Goal: Find contact information: Find contact information

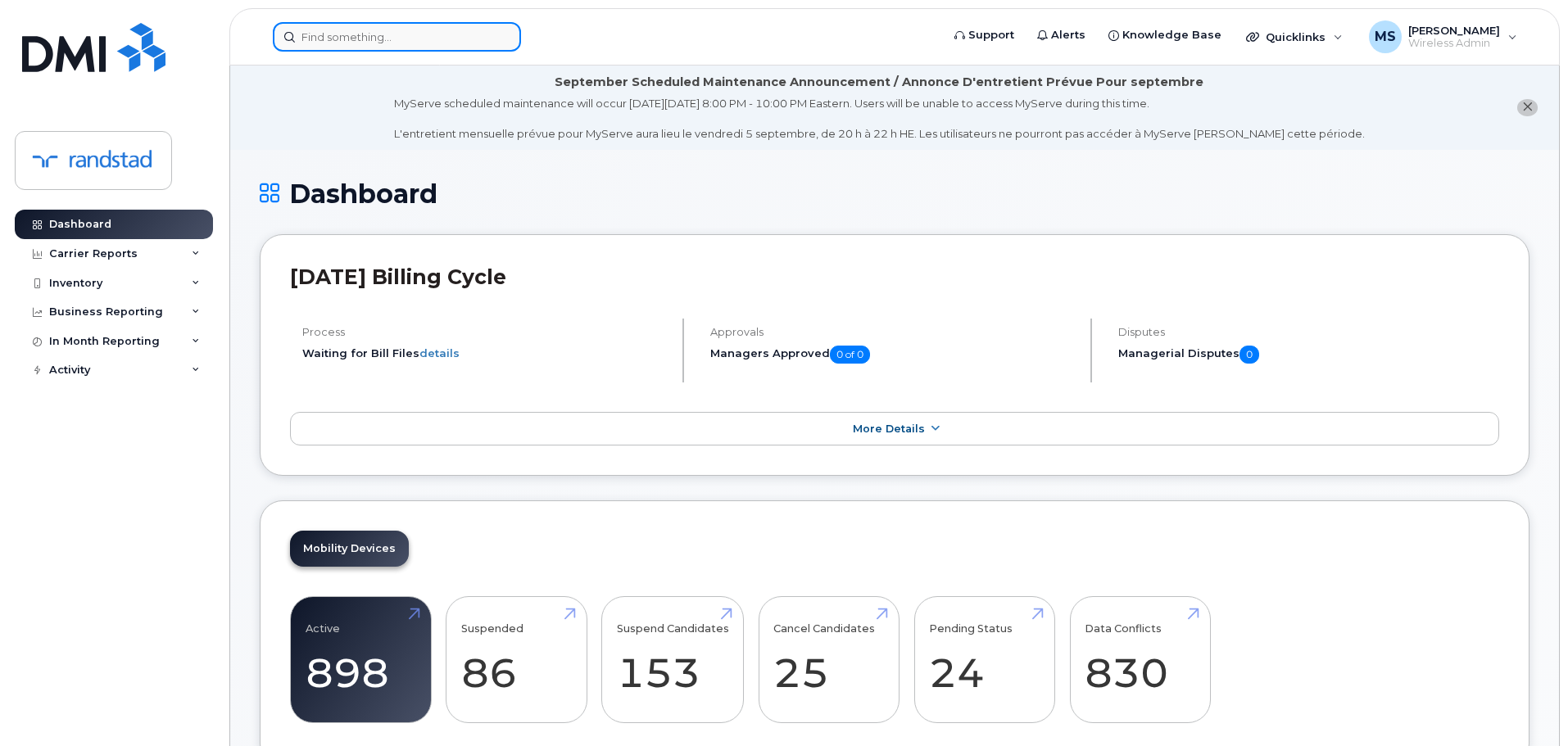
click at [362, 44] on input at bounding box center [397, 37] width 248 height 29
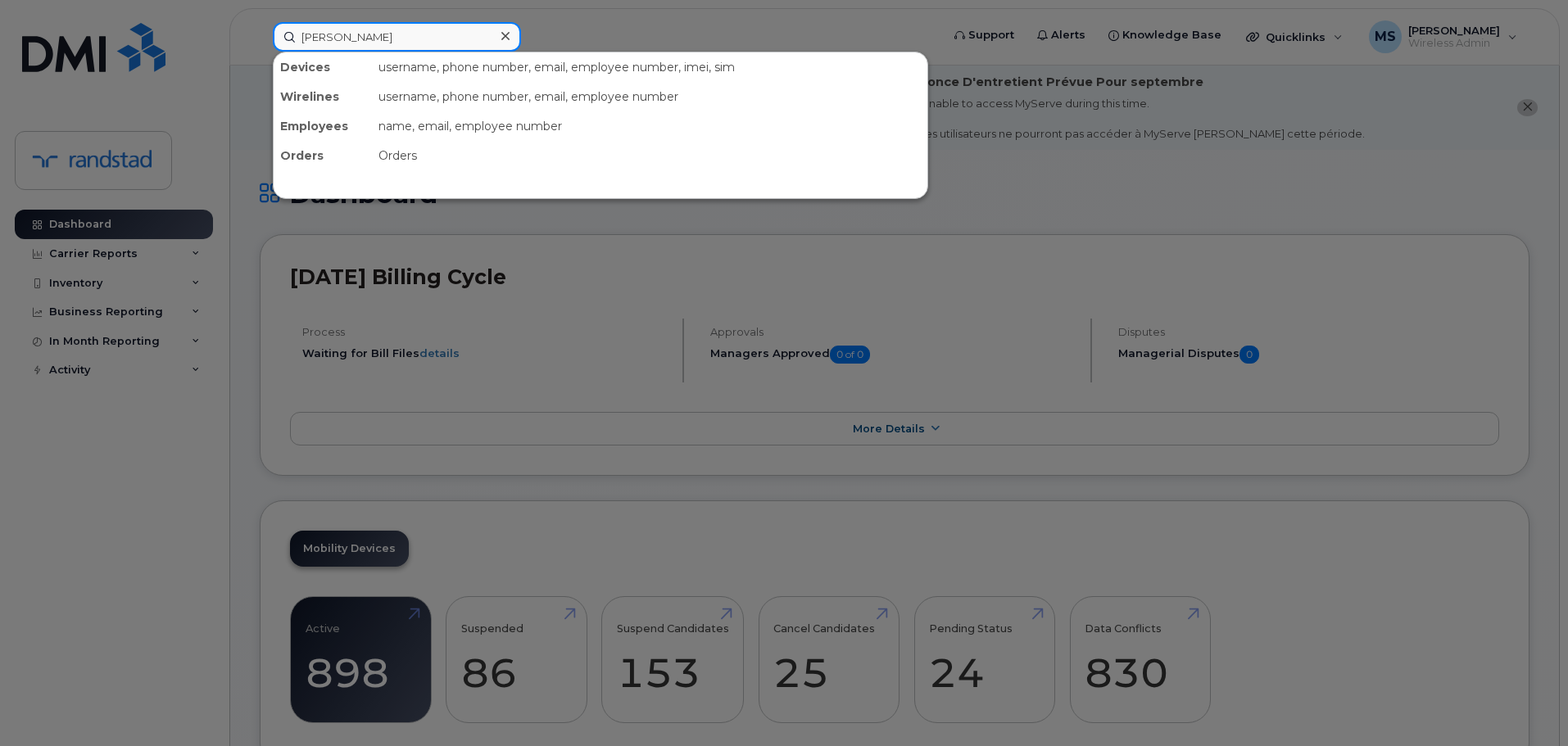
type input "erin bolton"
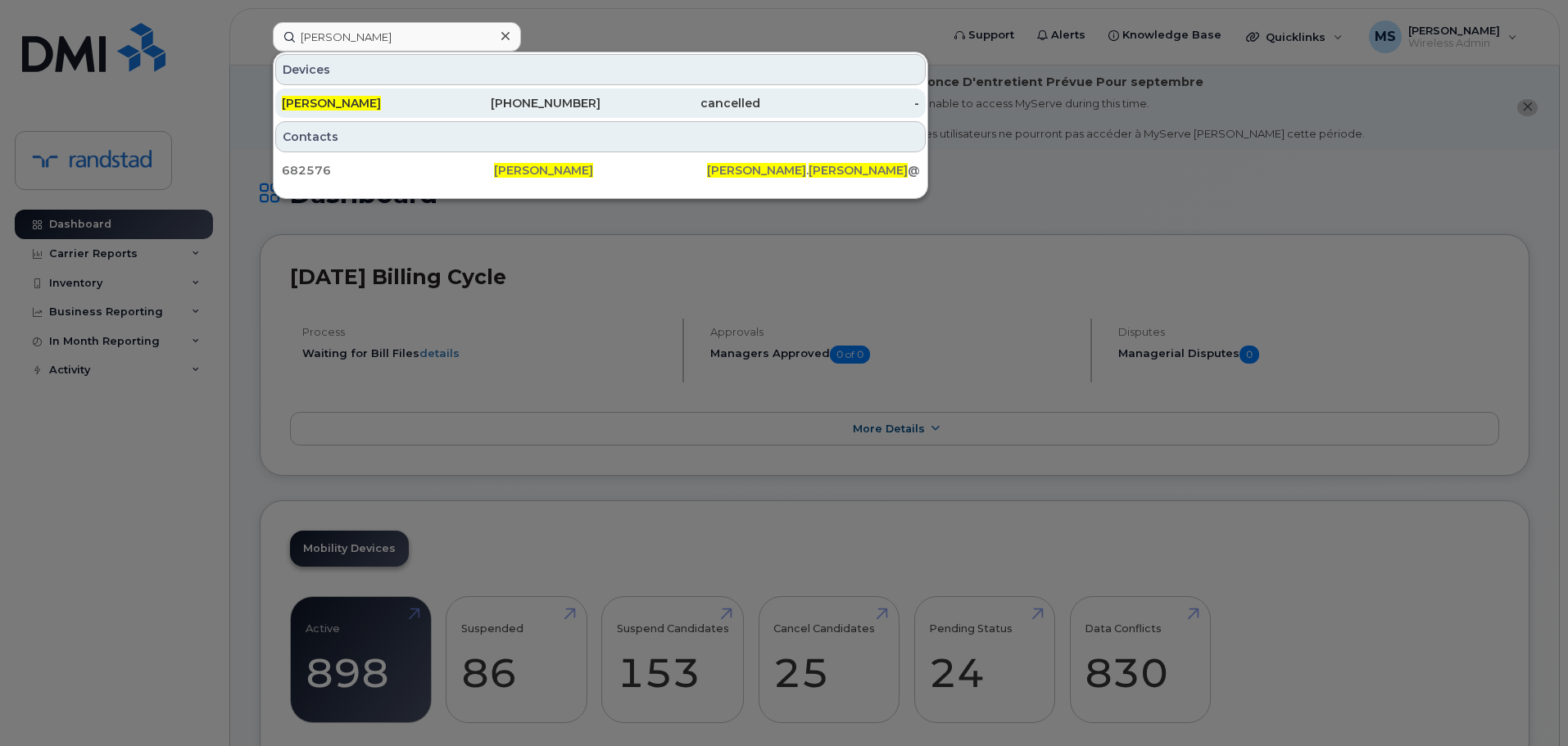
click at [441, 95] on link "Erin Bolton 343-540-8477 cancelled -" at bounding box center [600, 103] width 650 height 29
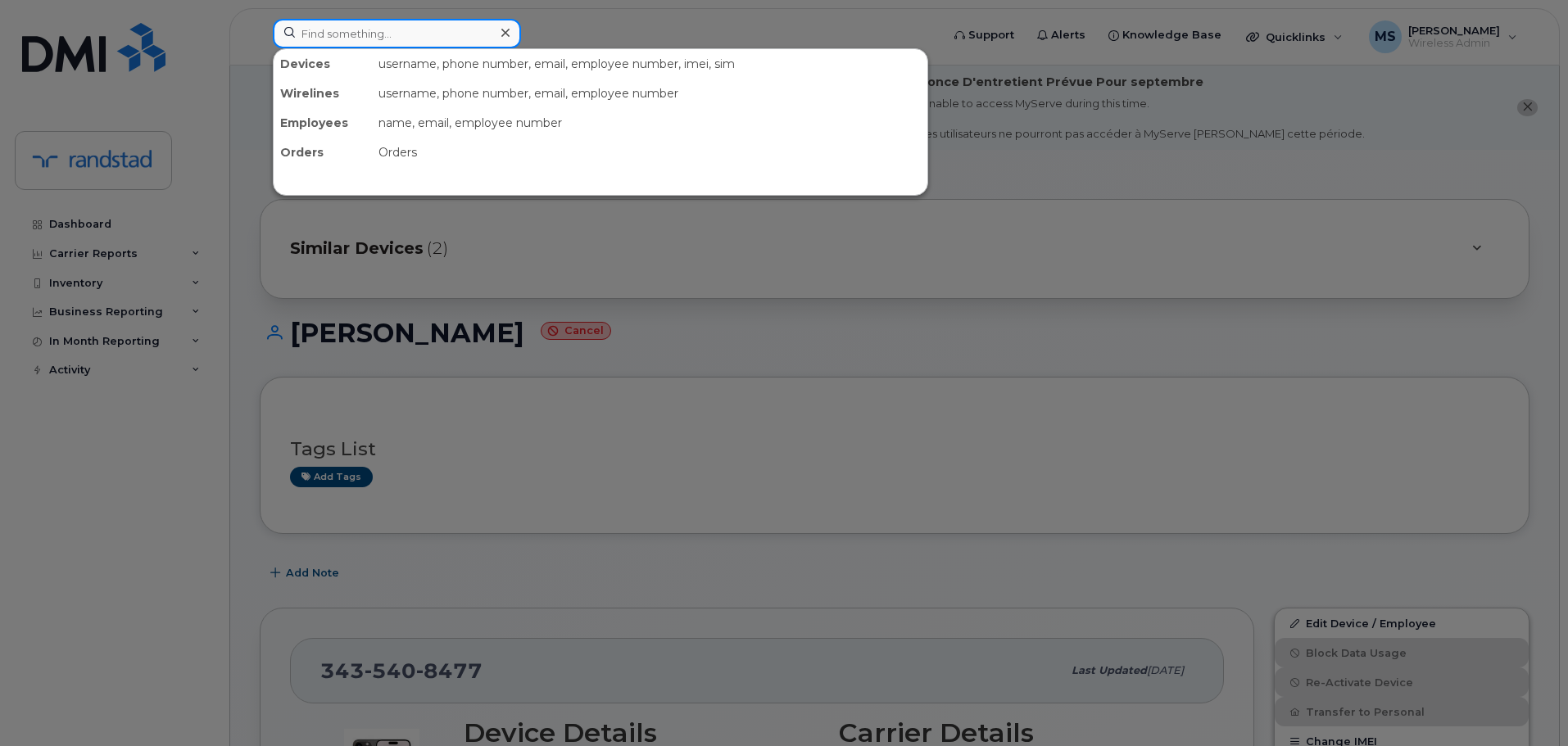
click at [416, 28] on input at bounding box center [397, 34] width 248 height 29
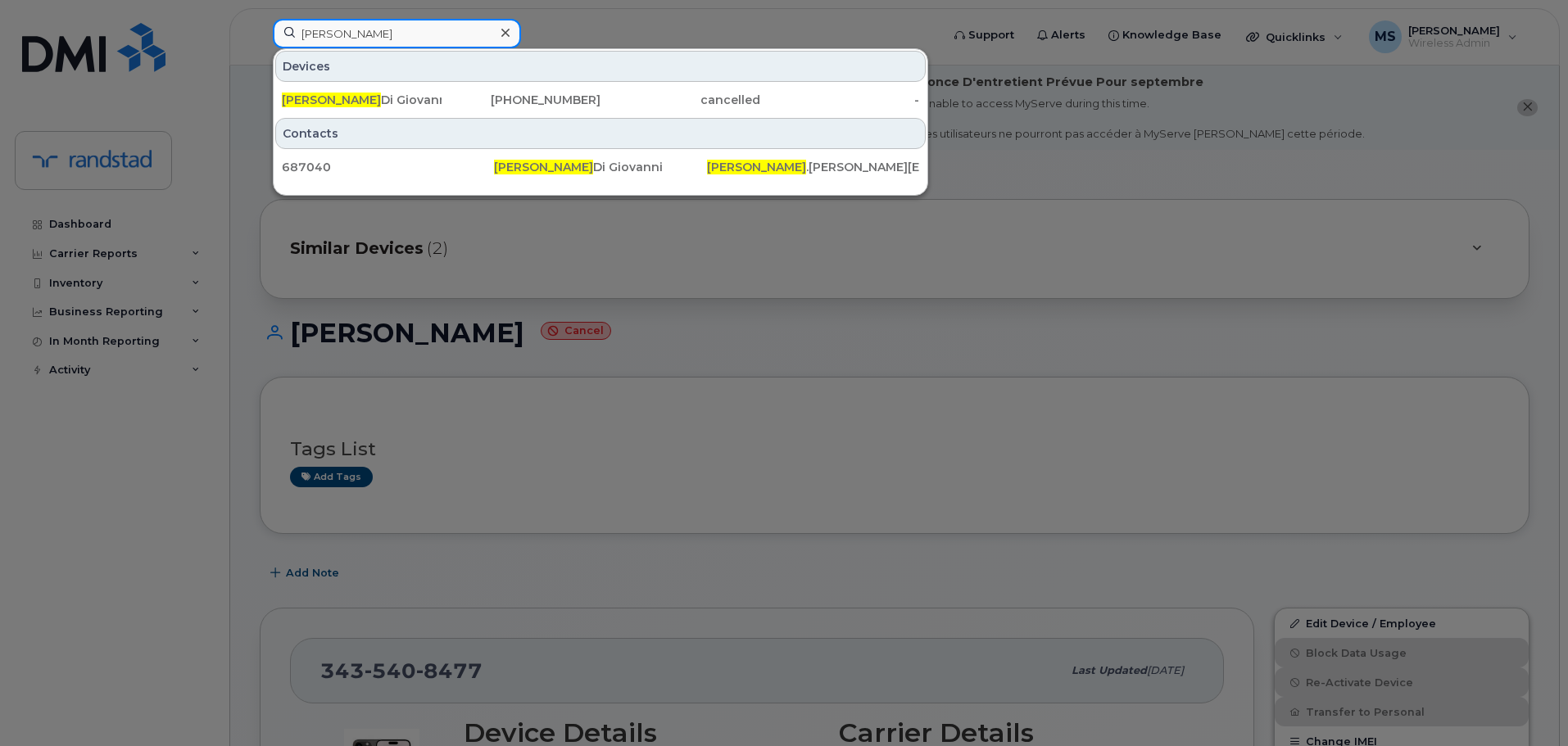
type input "natalie"
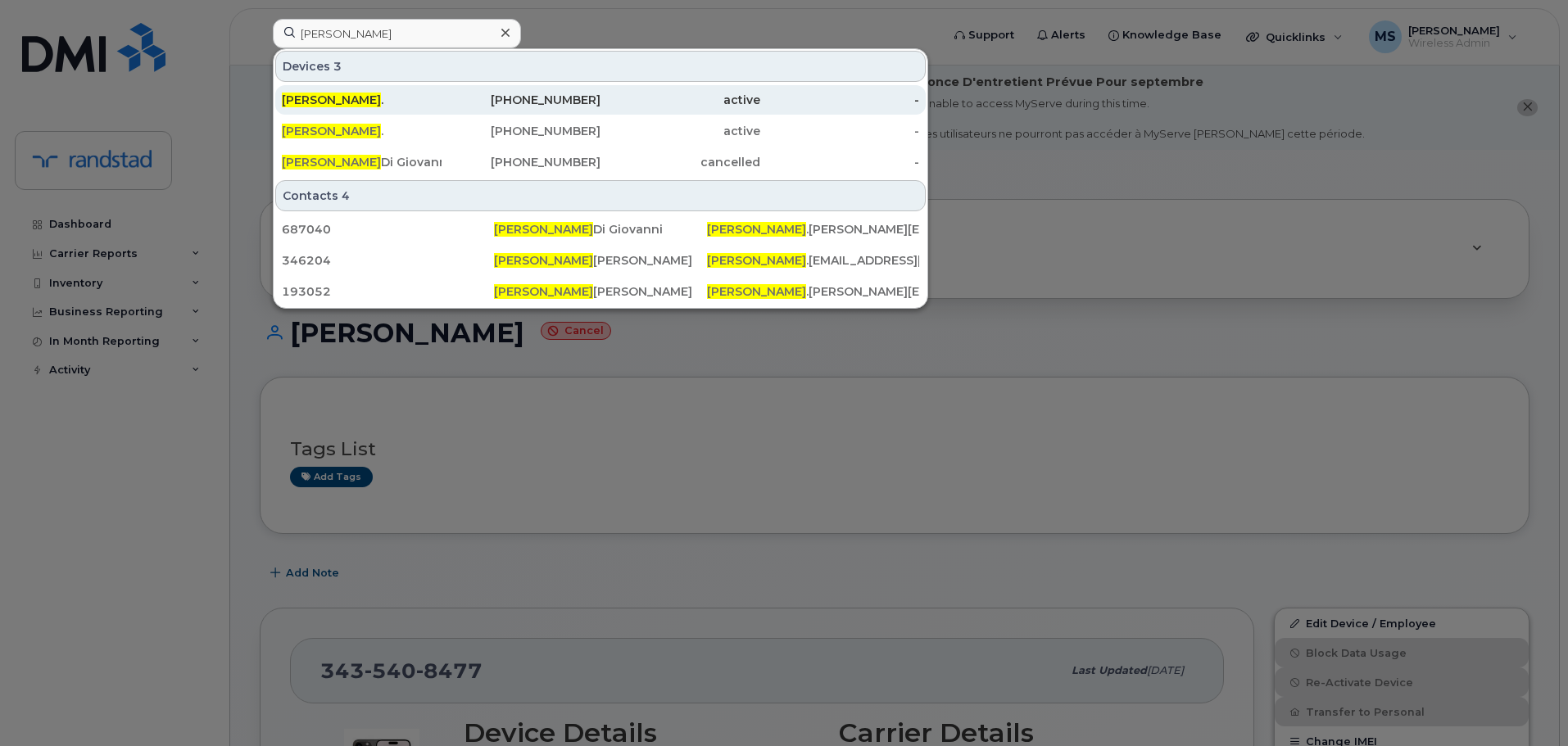
click at [433, 97] on div "Natalie ." at bounding box center [362, 100] width 160 height 17
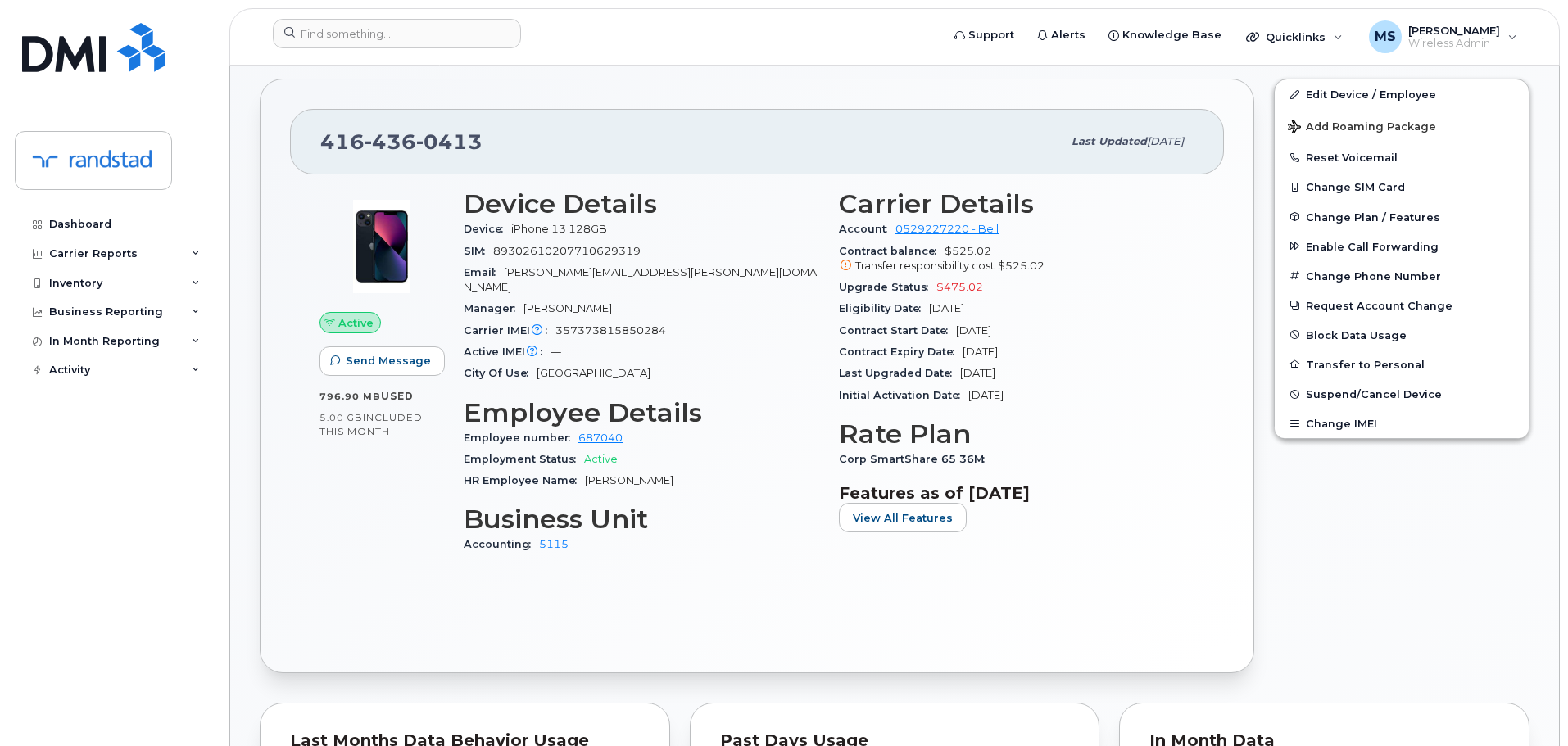
scroll to position [491, 0]
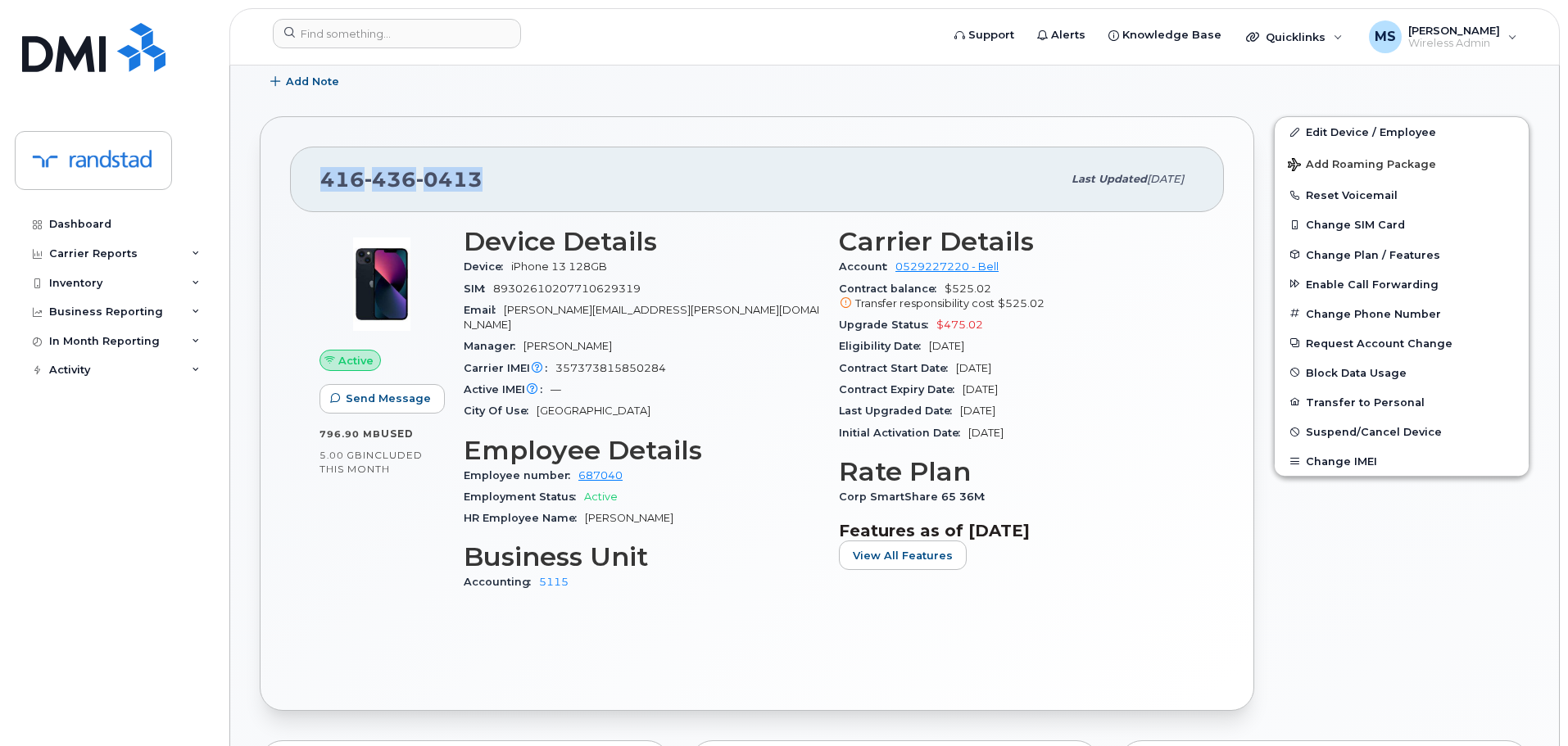
drag, startPoint x: 550, startPoint y: 183, endPoint x: 290, endPoint y: 197, distance: 260.4
click at [290, 197] on div "[PHONE_NUMBER] Last updated [DATE] Active Send Message 796.90 MB  used 5.00 GB …" at bounding box center [756, 414] width 994 height 595
copy span "[PHONE_NUMBER]"
